Goal: Task Accomplishment & Management: Manage account settings

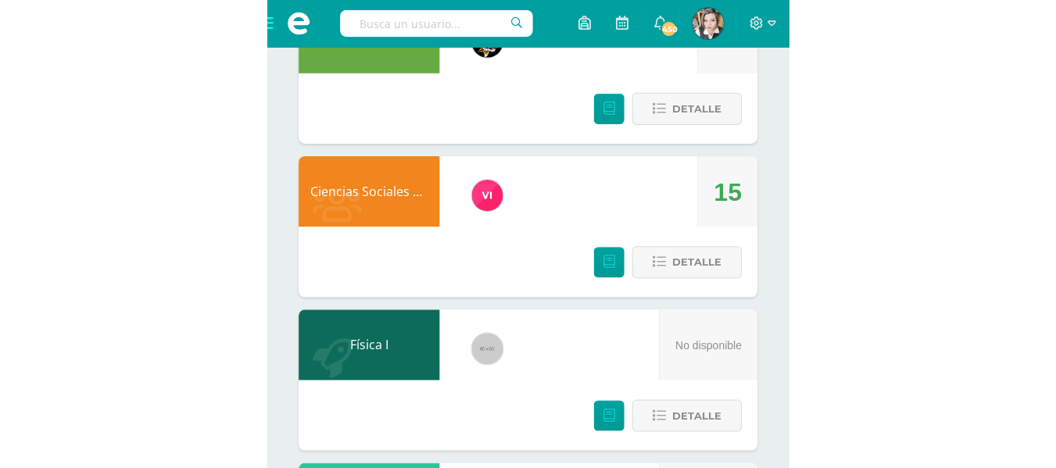
scroll to position [1243, 0]
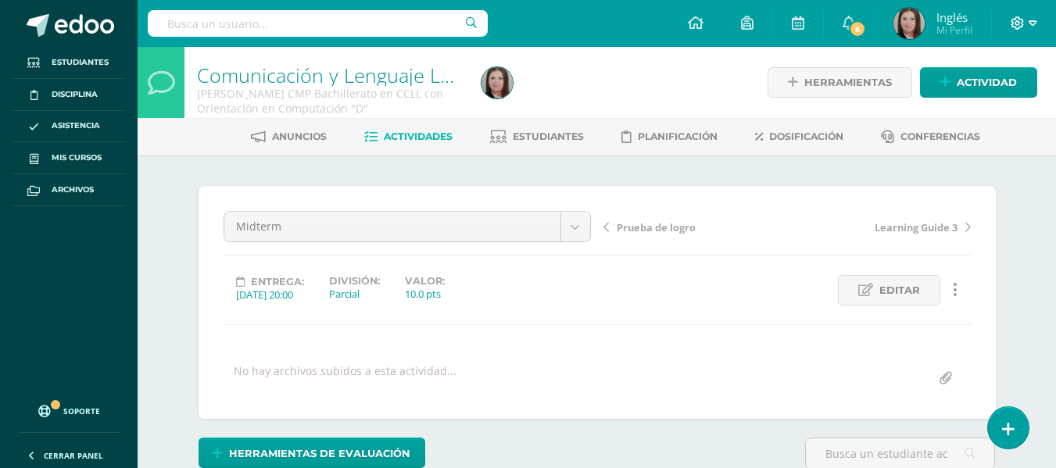
click at [1027, 21] on span at bounding box center [1024, 23] width 27 height 17
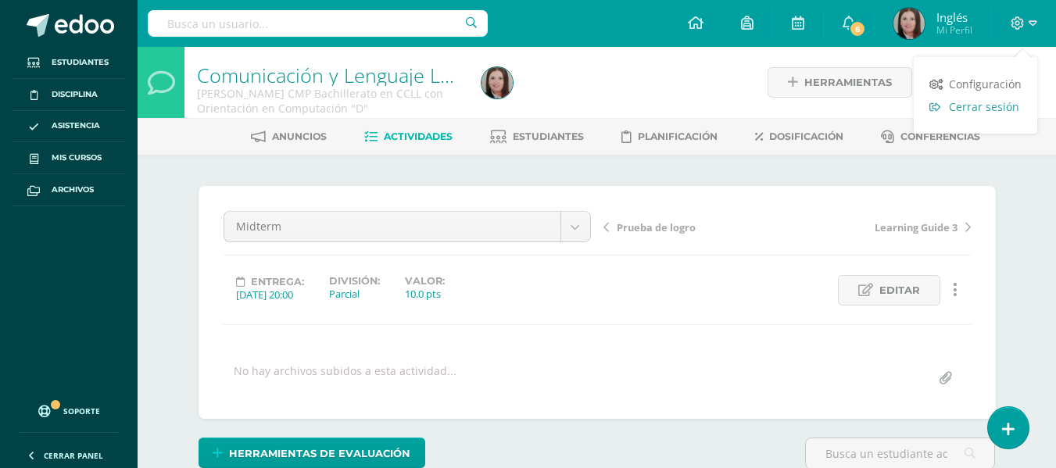
click at [947, 113] on link "Cerrar sesión" at bounding box center [976, 106] width 124 height 23
